Goal: Information Seeking & Learning: Learn about a topic

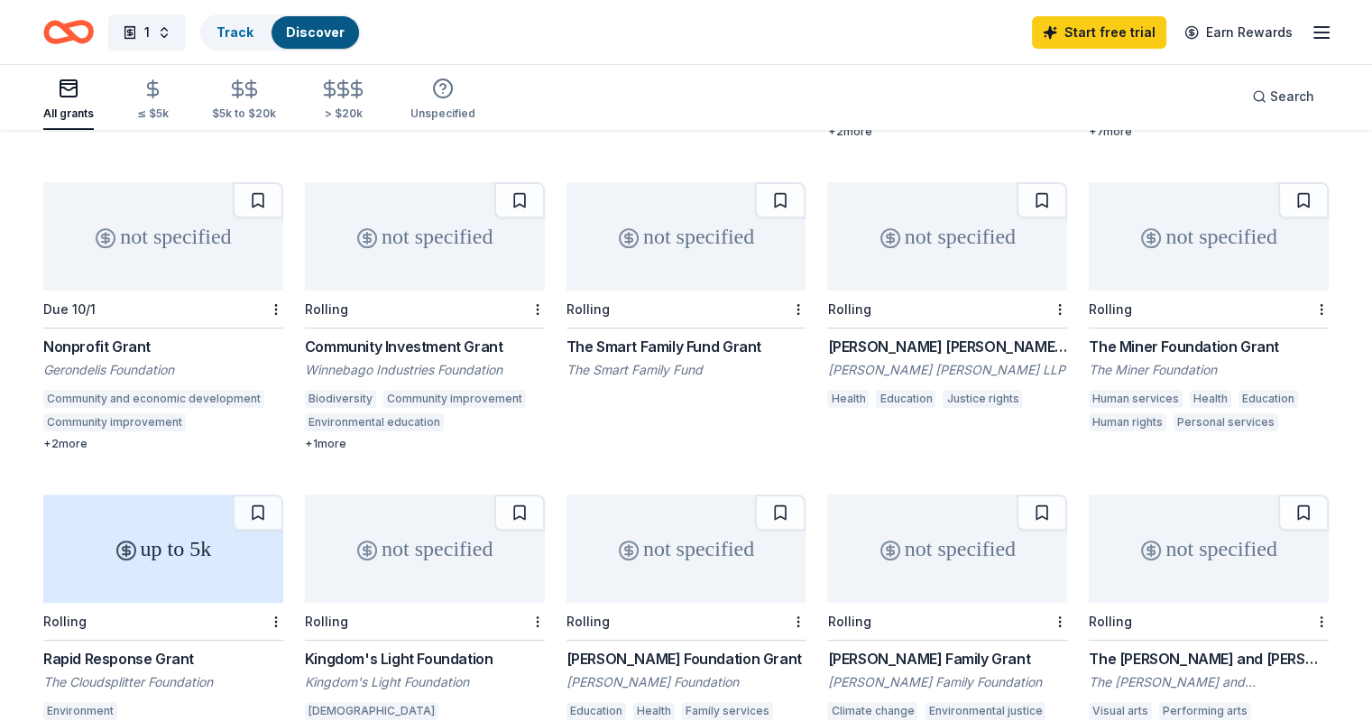
scroll to position [330, 0]
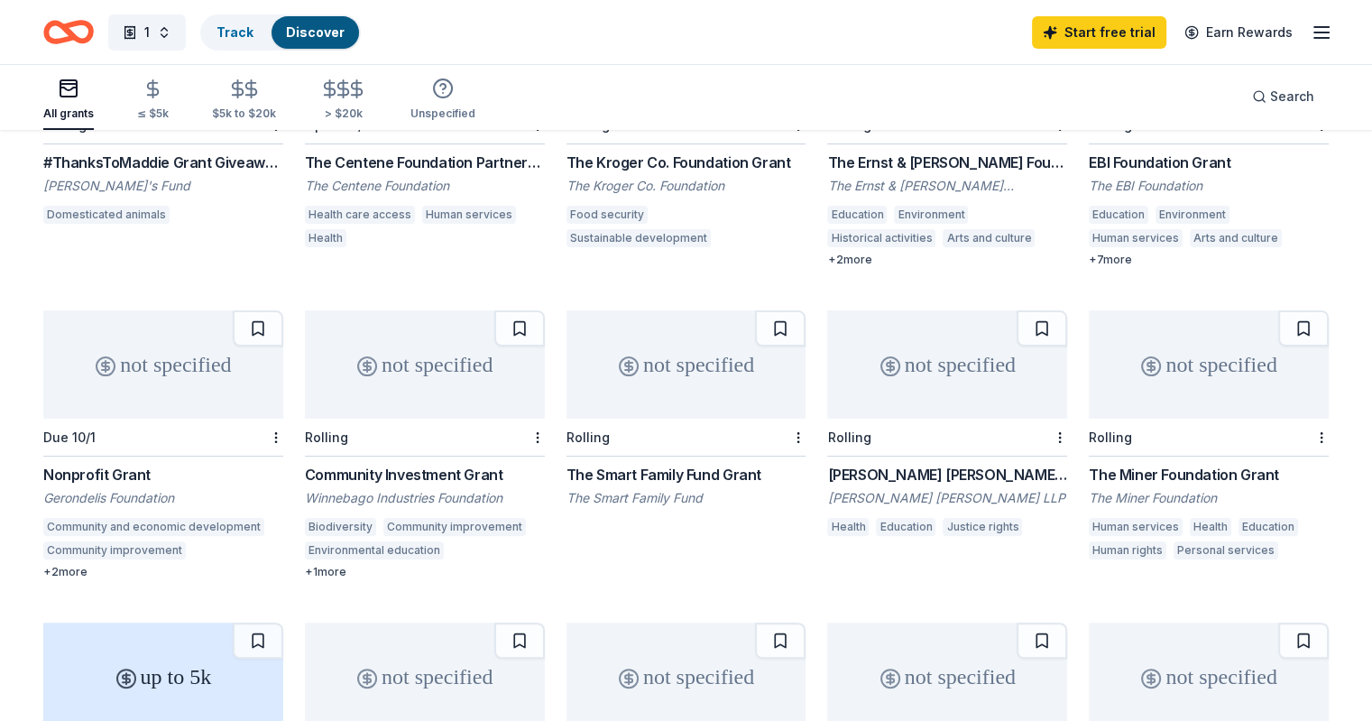
click at [847, 259] on div "+ 2 more" at bounding box center [947, 260] width 240 height 14
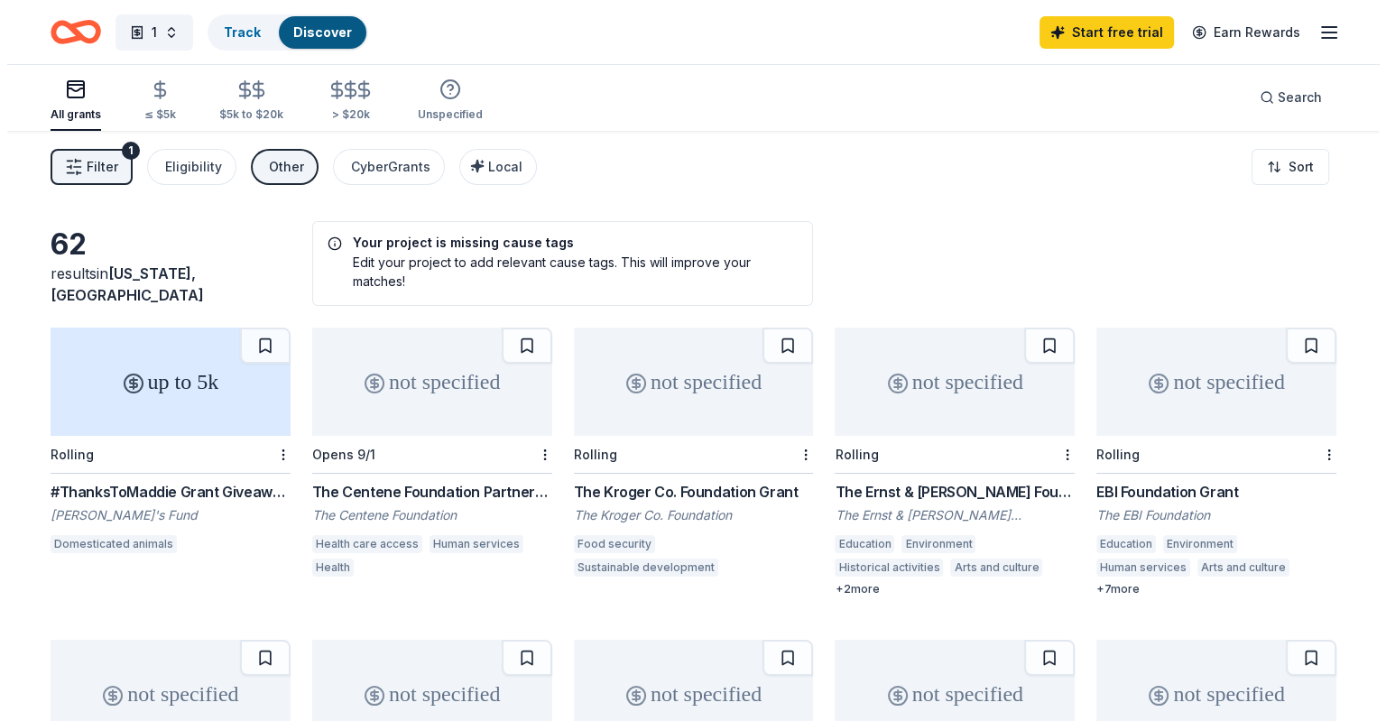
scroll to position [0, 0]
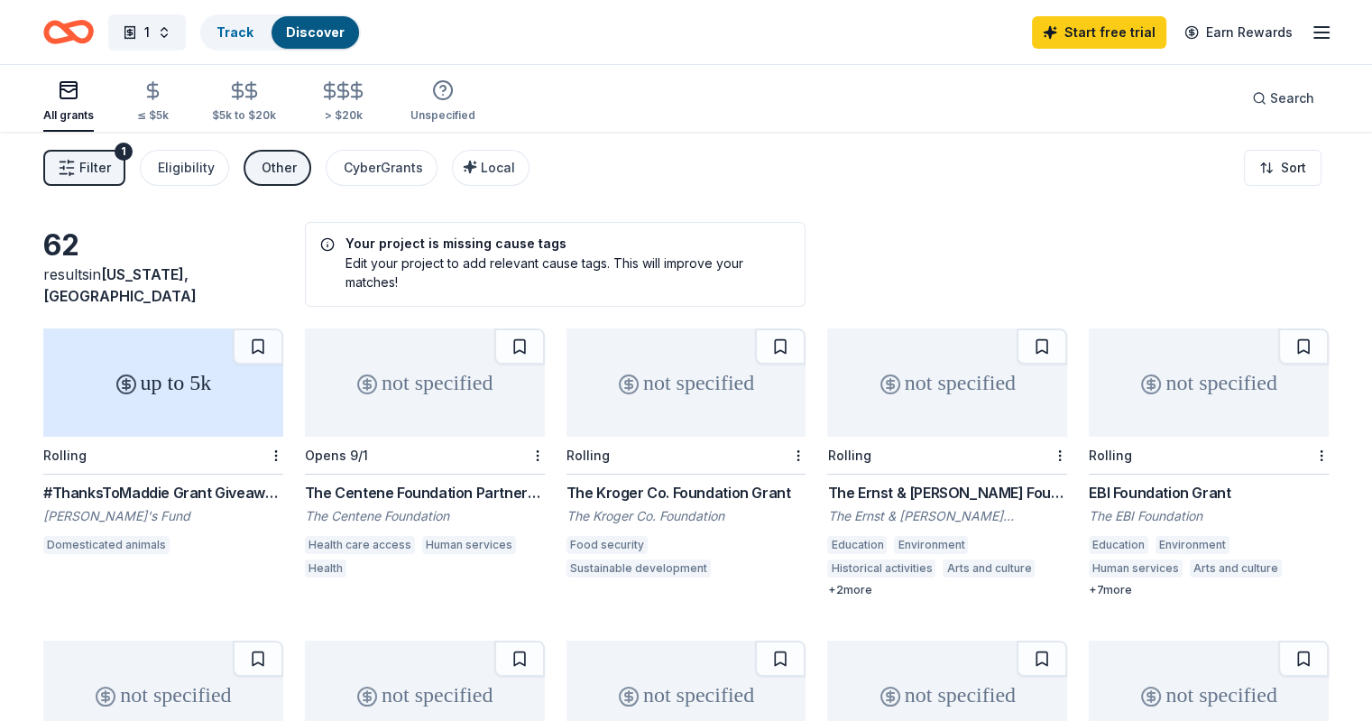
click at [111, 169] on span "Filter" at bounding box center [95, 168] width 32 height 22
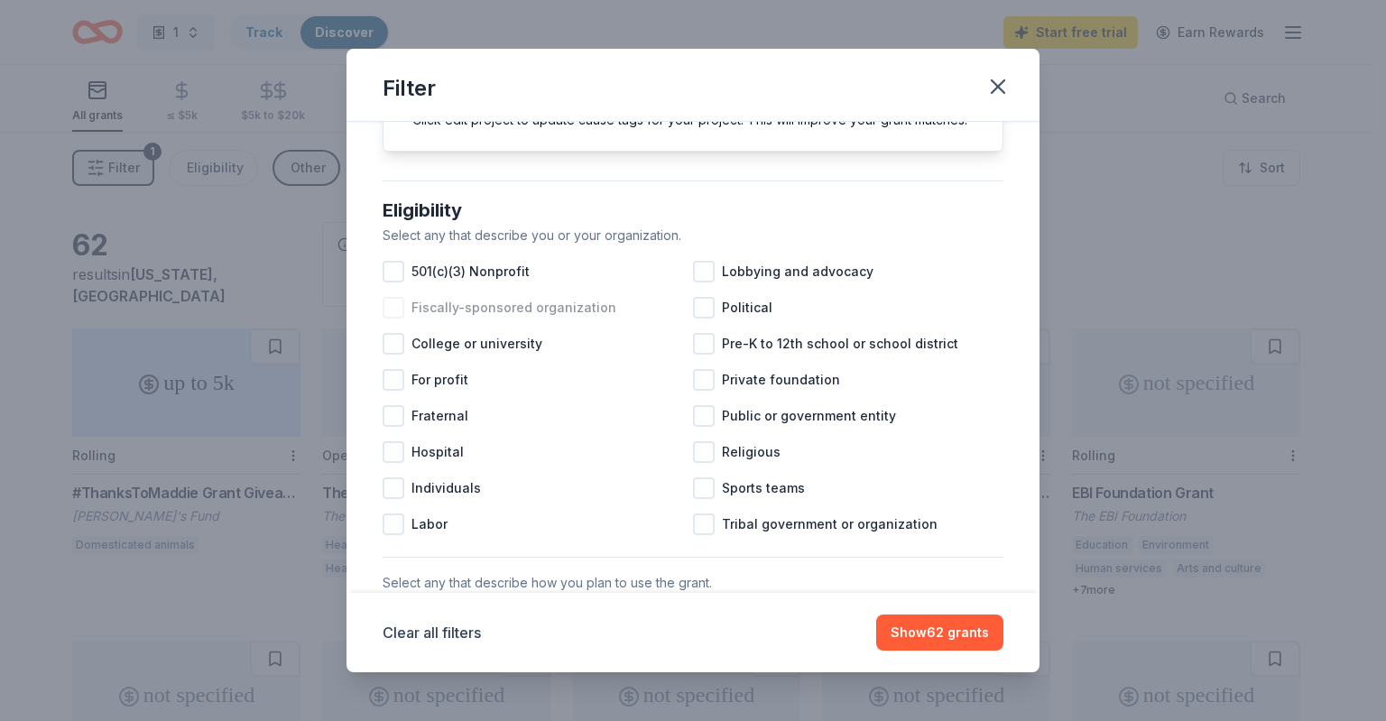
scroll to position [120, 0]
click at [396, 498] on div at bounding box center [394, 487] width 22 height 22
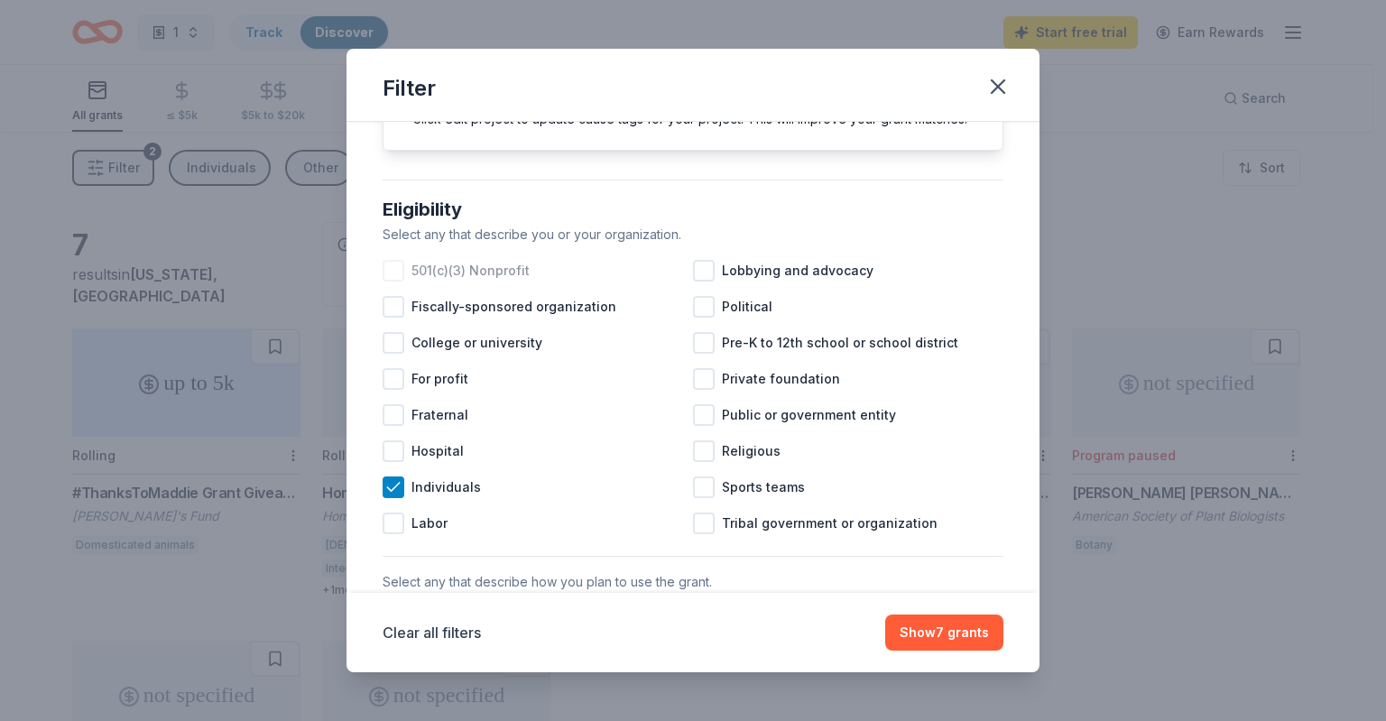
click at [397, 281] on div at bounding box center [394, 271] width 22 height 22
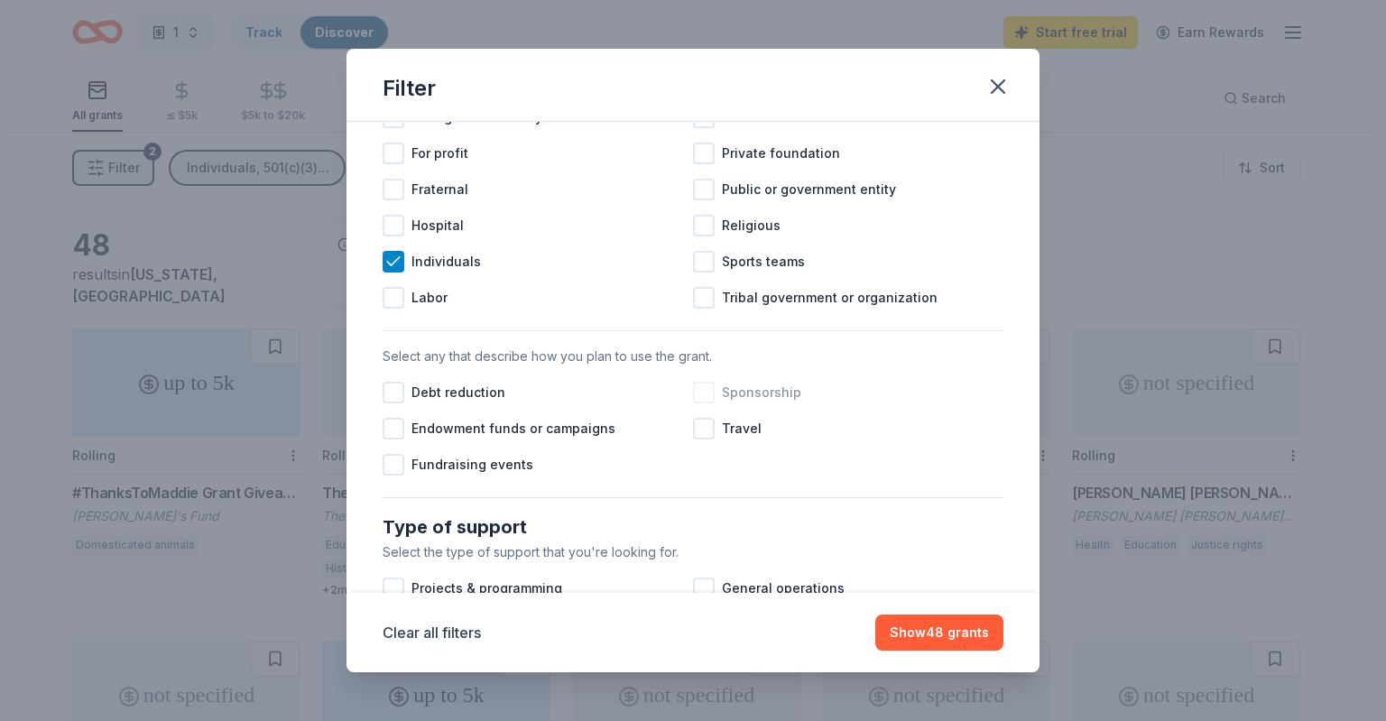
scroll to position [361, 0]
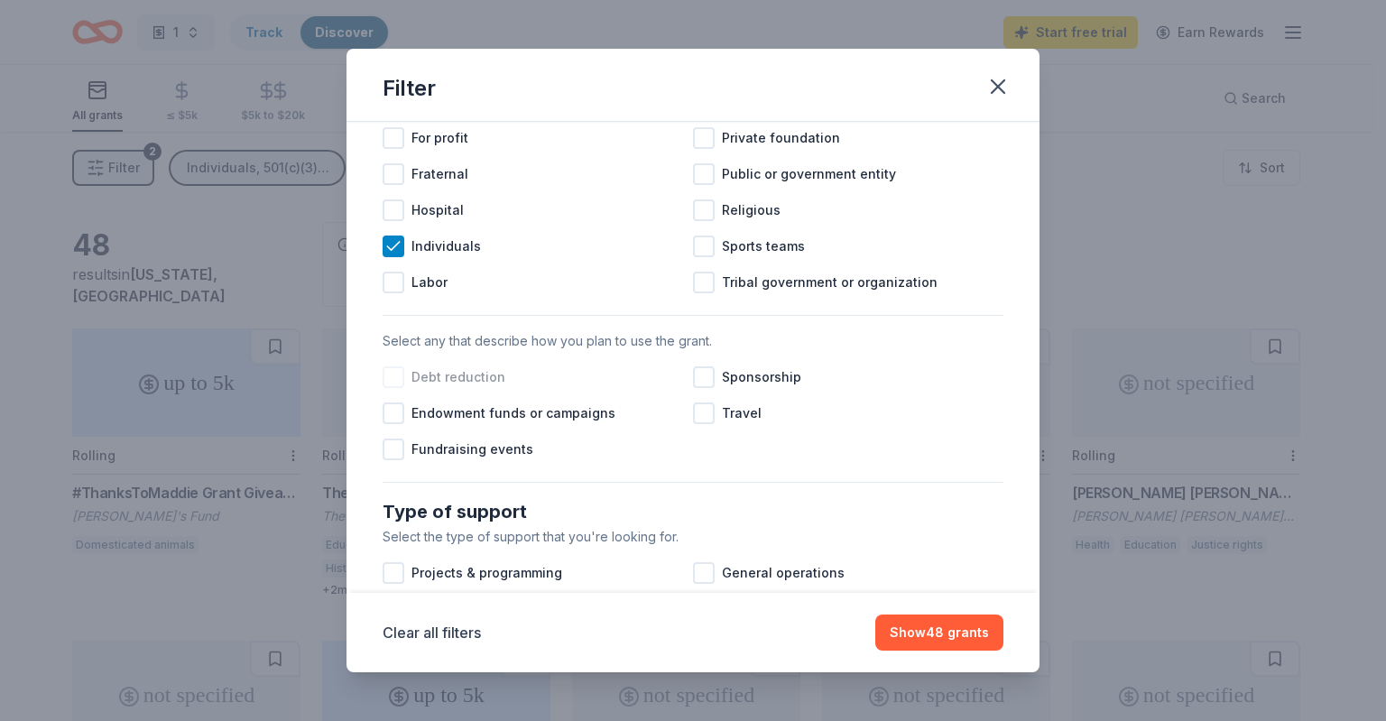
click at [391, 388] on div at bounding box center [394, 377] width 22 height 22
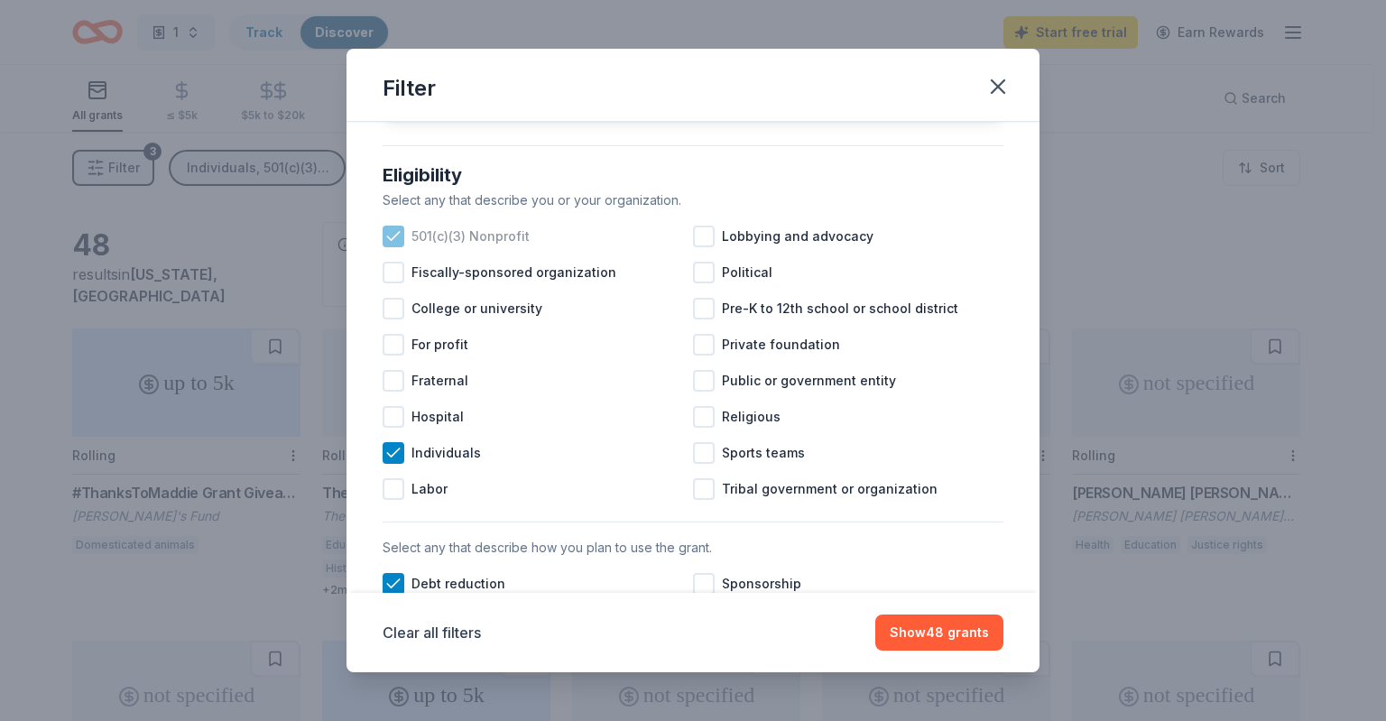
scroll to position [150, 0]
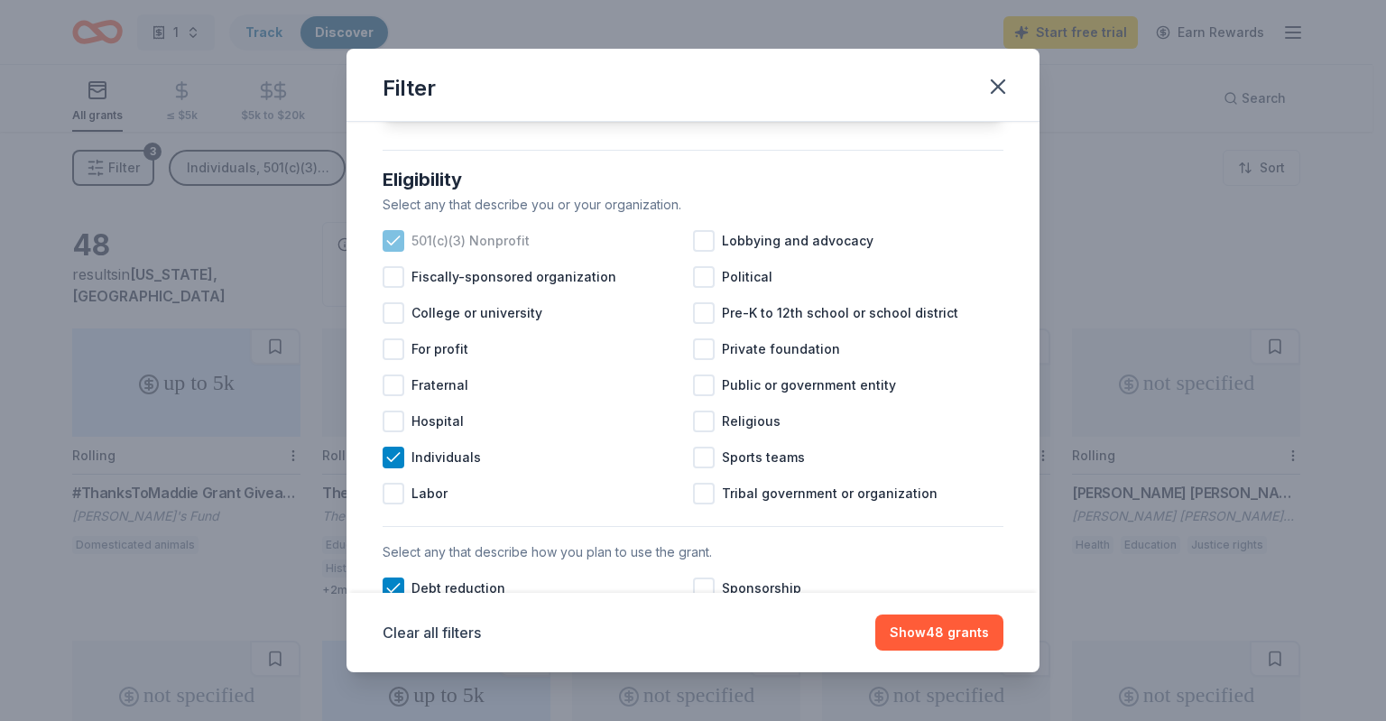
click at [389, 250] on icon at bounding box center [393, 241] width 18 height 18
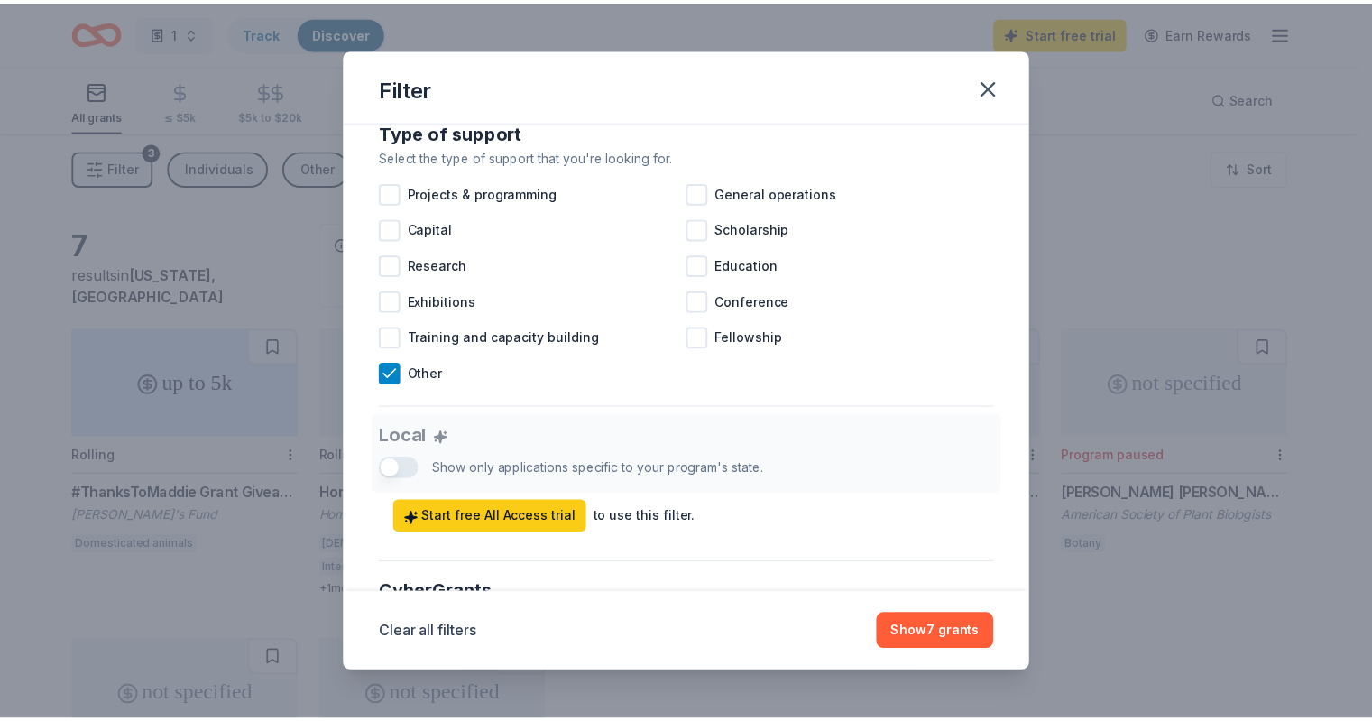
scroll to position [781, 0]
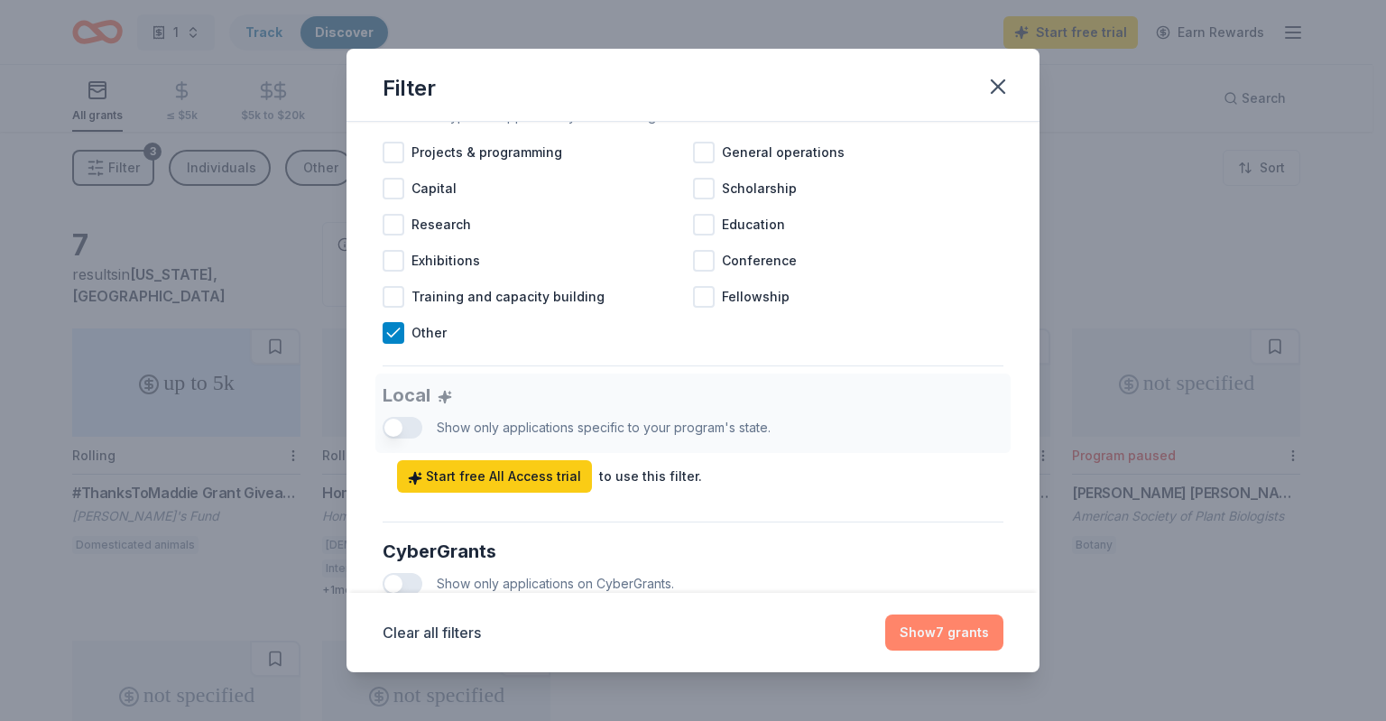
click at [919, 631] on button "Show 7 grants" at bounding box center [944, 632] width 118 height 36
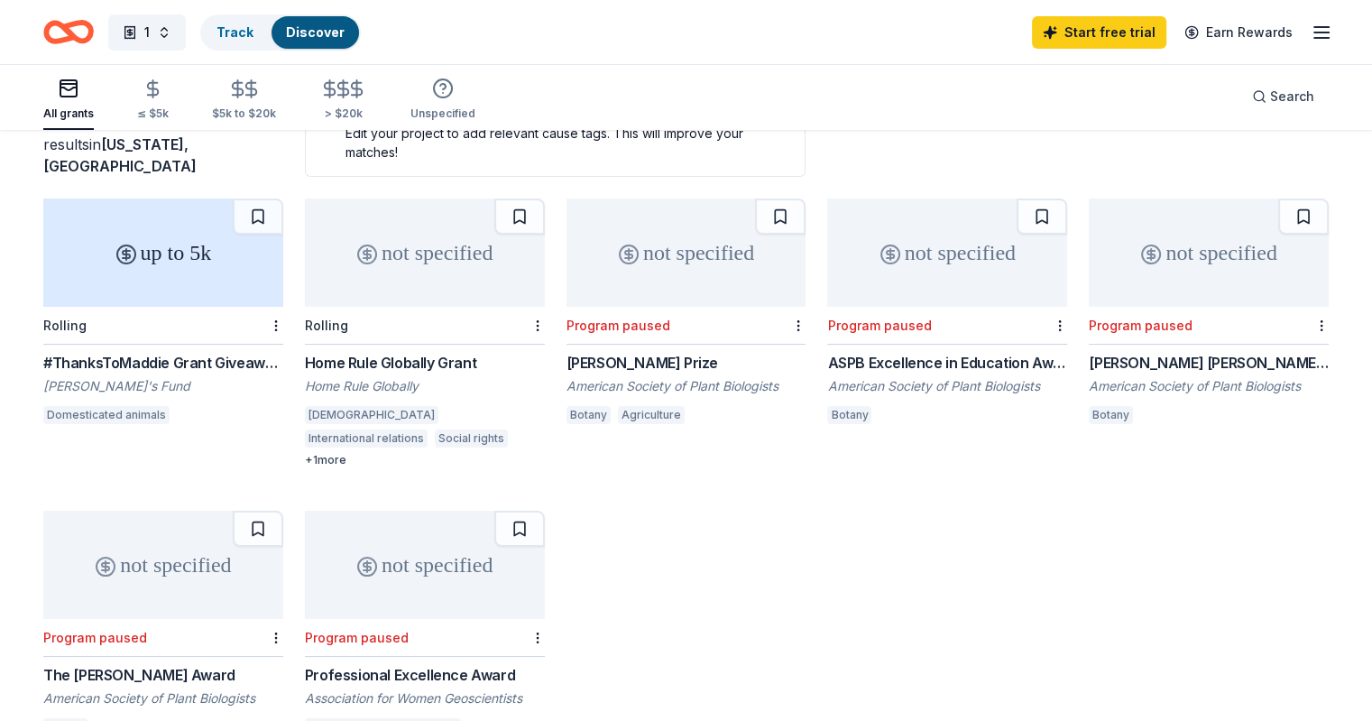
scroll to position [180, 0]
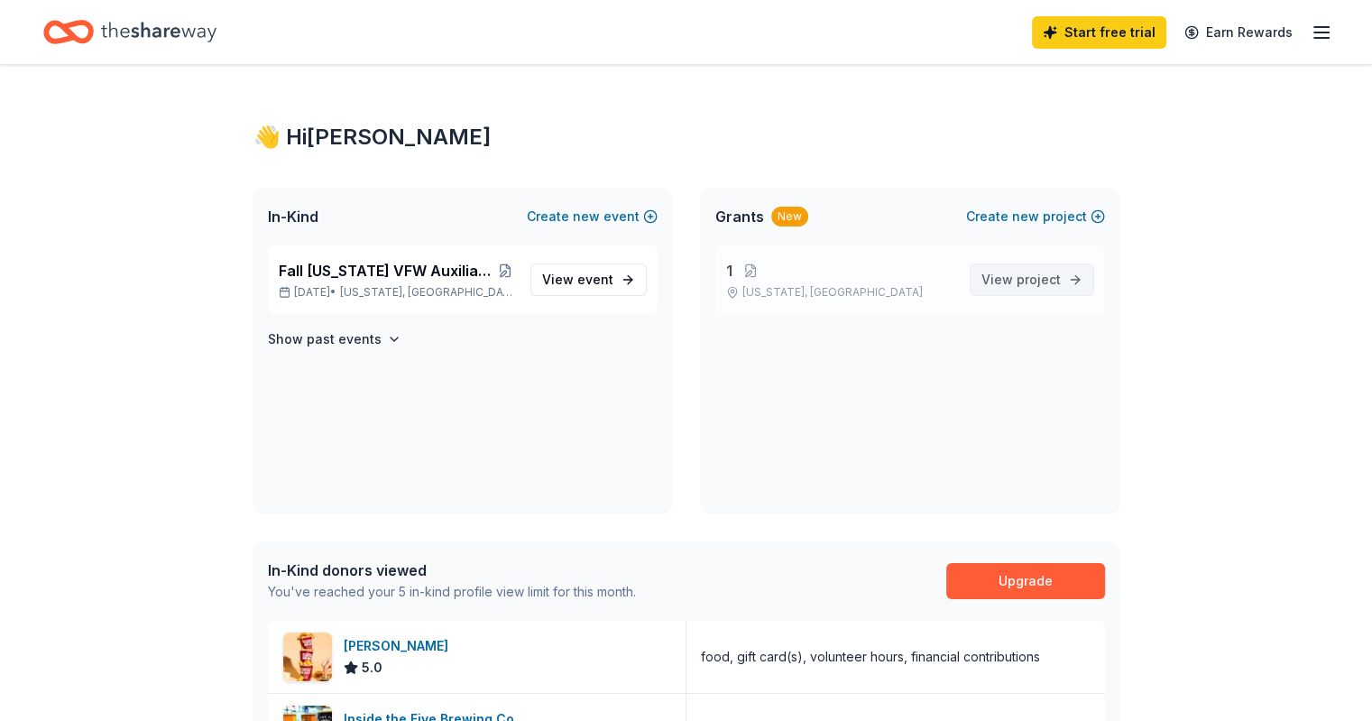
click at [1017, 272] on span "View project" at bounding box center [1021, 280] width 79 height 22
